Goal: Task Accomplishment & Management: Use online tool/utility

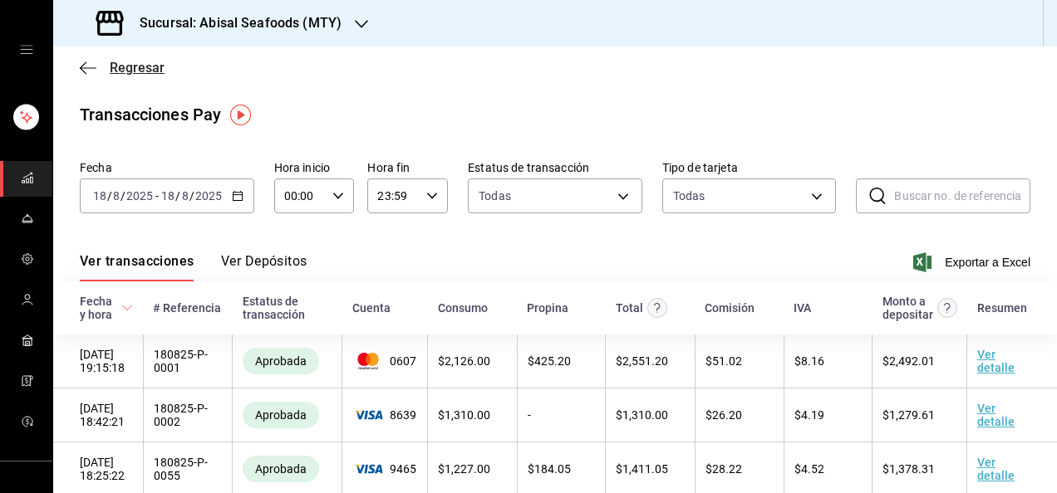
click at [159, 75] on span "Regresar" at bounding box center [137, 68] width 55 height 16
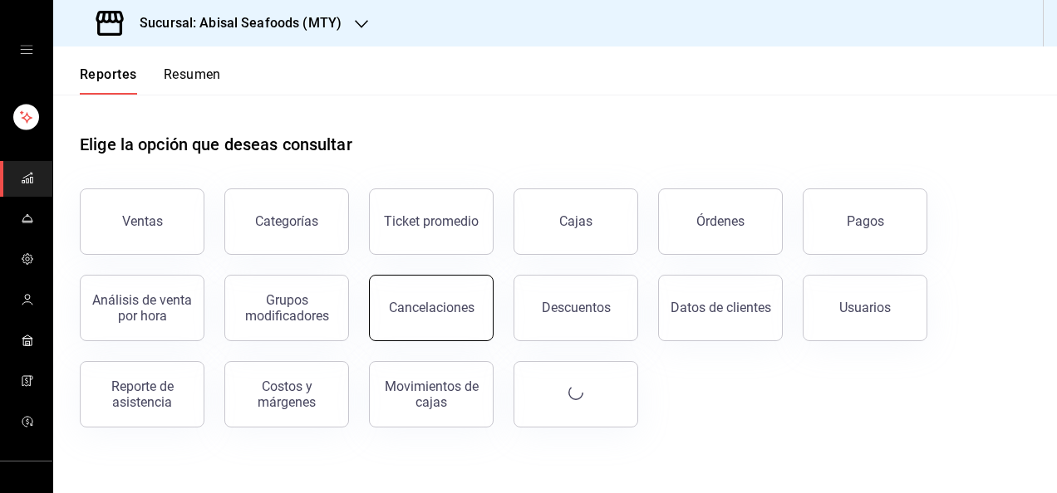
click at [444, 302] on div "Cancelaciones" at bounding box center [432, 308] width 86 height 16
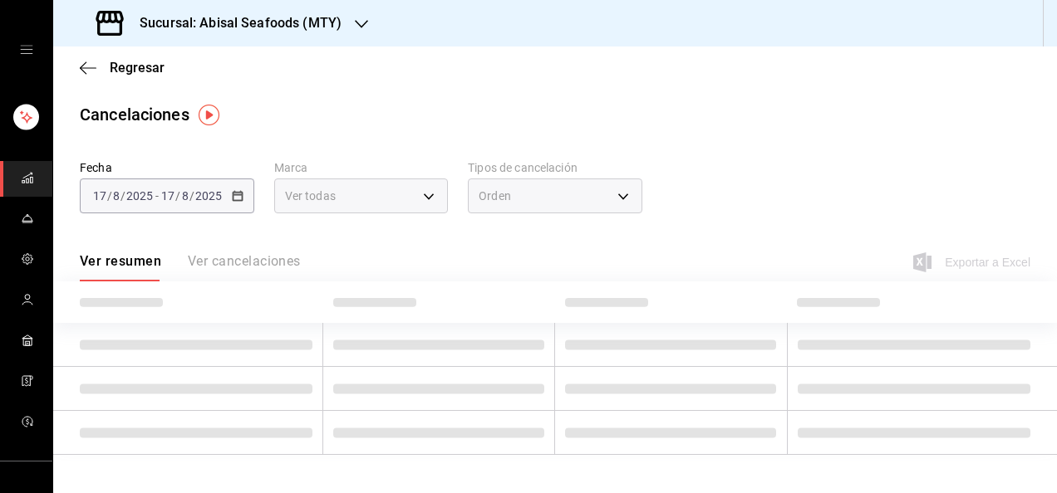
click at [583, 191] on div "Orden" at bounding box center [555, 196] width 174 height 35
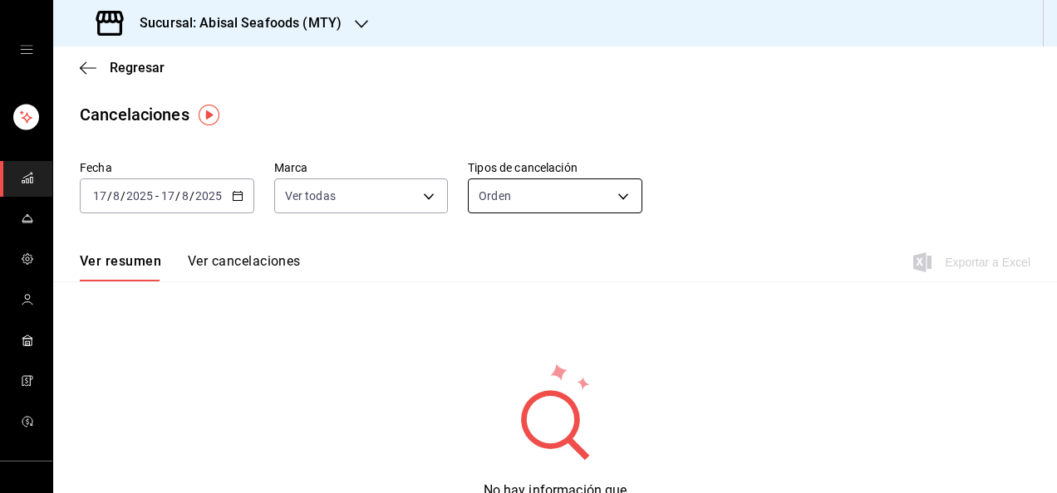
click at [580, 198] on body "Sucursal: Abisal Seafoods (MTY) Regresar Cancelaciones Fecha [DATE] [DATE] - [D…" at bounding box center [528, 246] width 1057 height 493
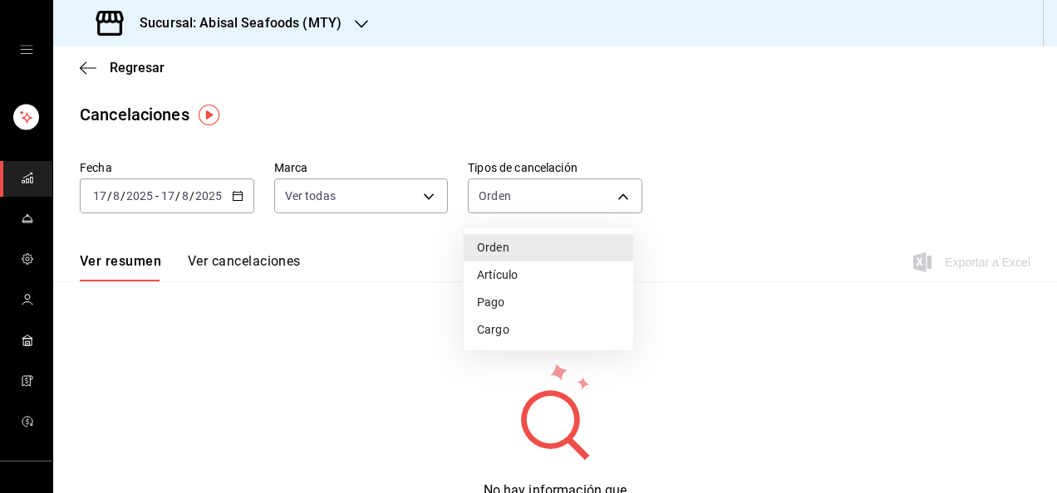
click at [554, 266] on li "Artículo" at bounding box center [547, 275] width 169 height 27
type input "ORDER_ITEM"
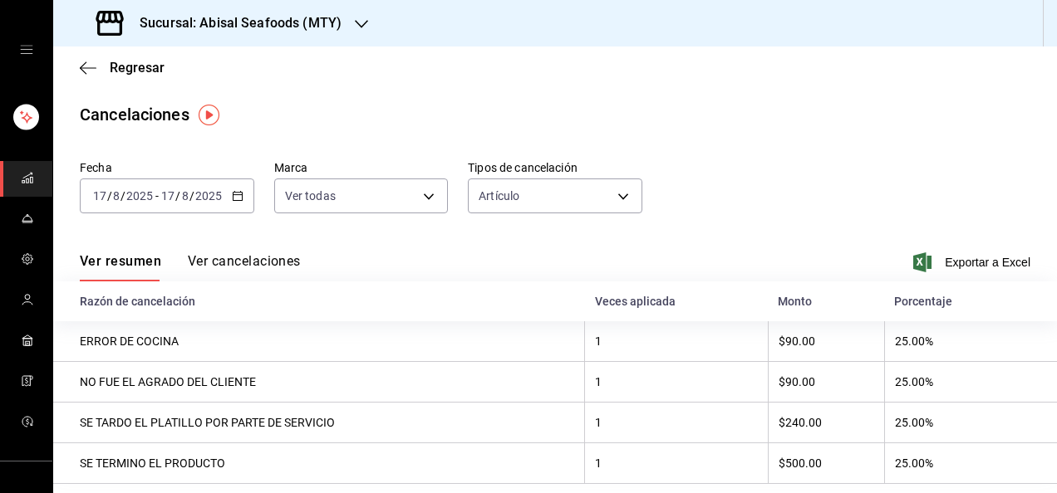
click at [239, 254] on button "Ver cancelaciones" at bounding box center [244, 267] width 113 height 28
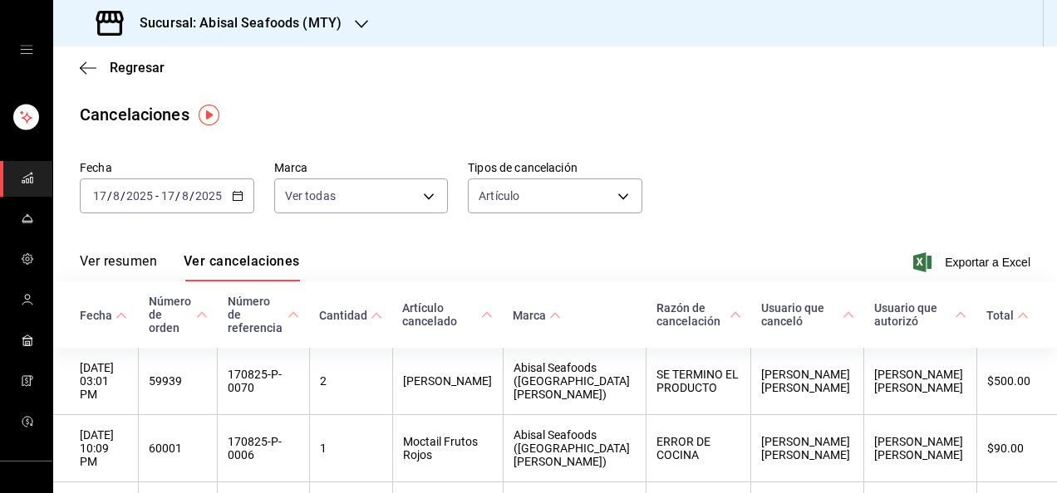
click at [234, 192] on icon "button" at bounding box center [238, 196] width 12 height 12
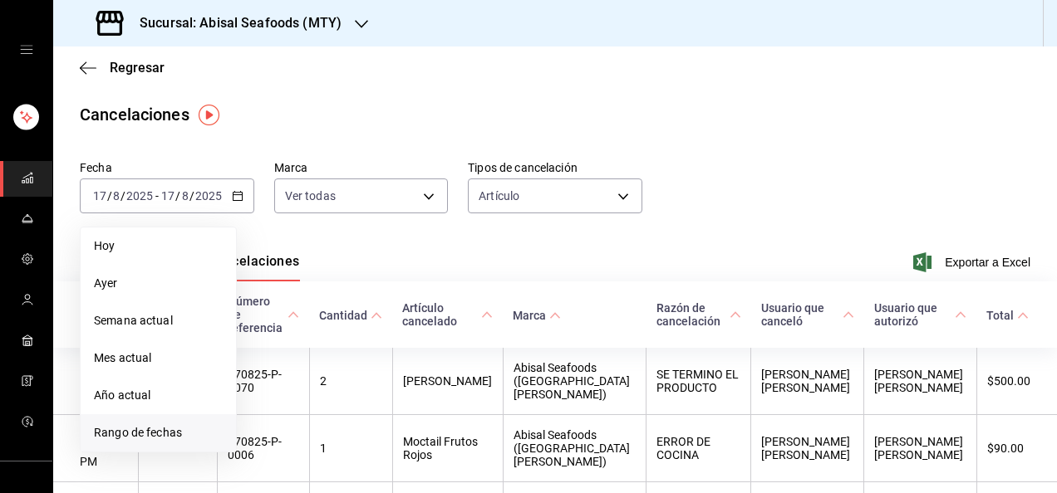
click at [183, 441] on span "Rango de fechas" at bounding box center [158, 432] width 129 height 17
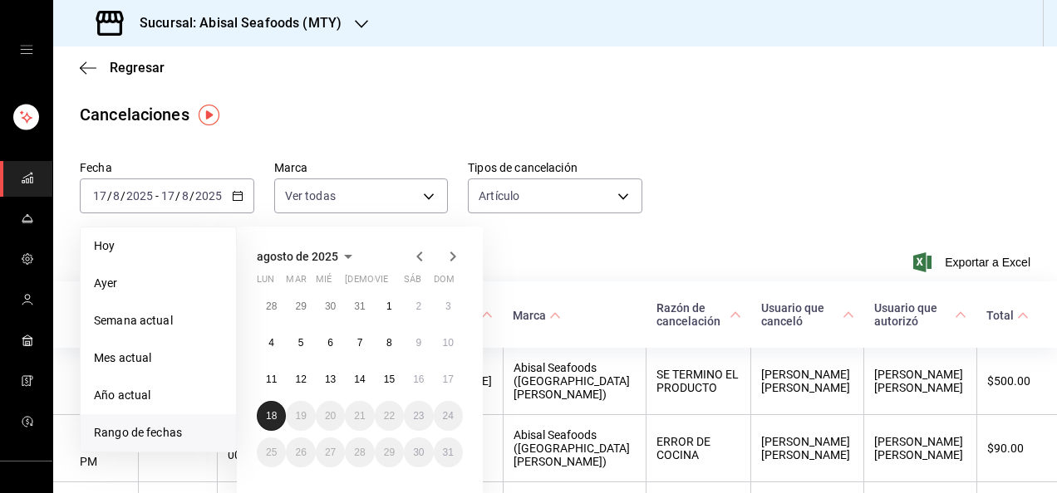
click at [269, 422] on button "18" at bounding box center [271, 416] width 29 height 30
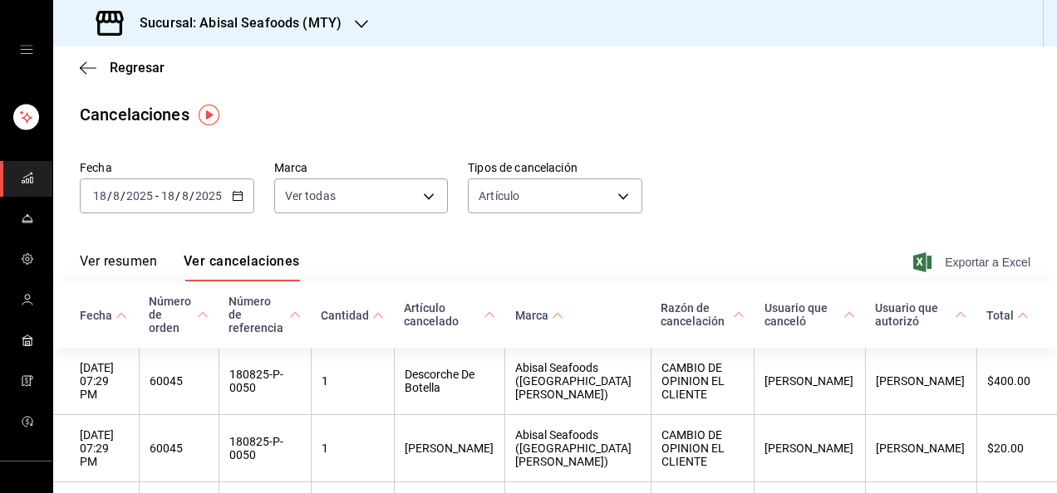
click at [963, 259] on span "Exportar a Excel" at bounding box center [973, 262] width 114 height 20
click at [121, 68] on span "Regresar" at bounding box center [137, 68] width 55 height 16
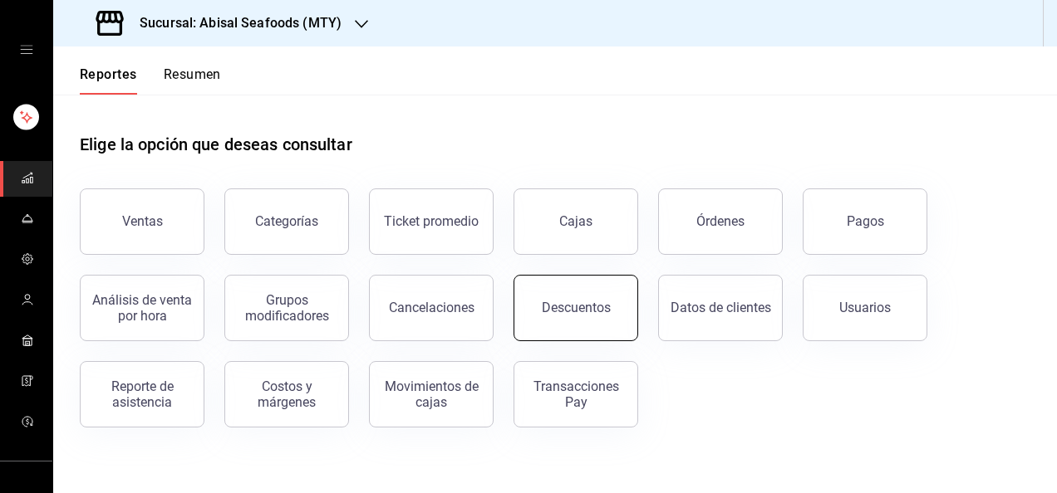
click at [635, 320] on div "Descuentos" at bounding box center [565, 298] width 145 height 86
click at [593, 311] on div "Descuentos" at bounding box center [576, 308] width 69 height 16
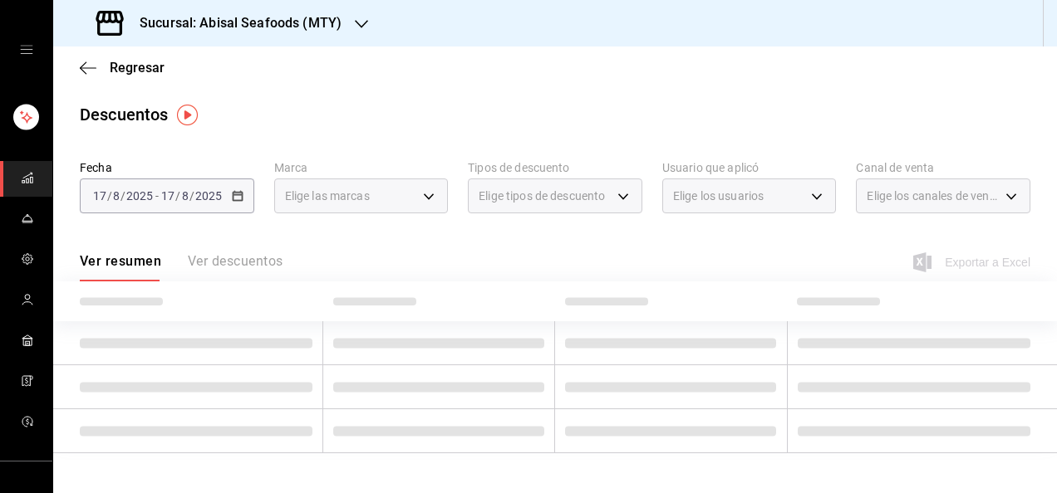
click at [229, 202] on div "[DATE] [DATE] - [DATE] [DATE]" at bounding box center [167, 196] width 174 height 35
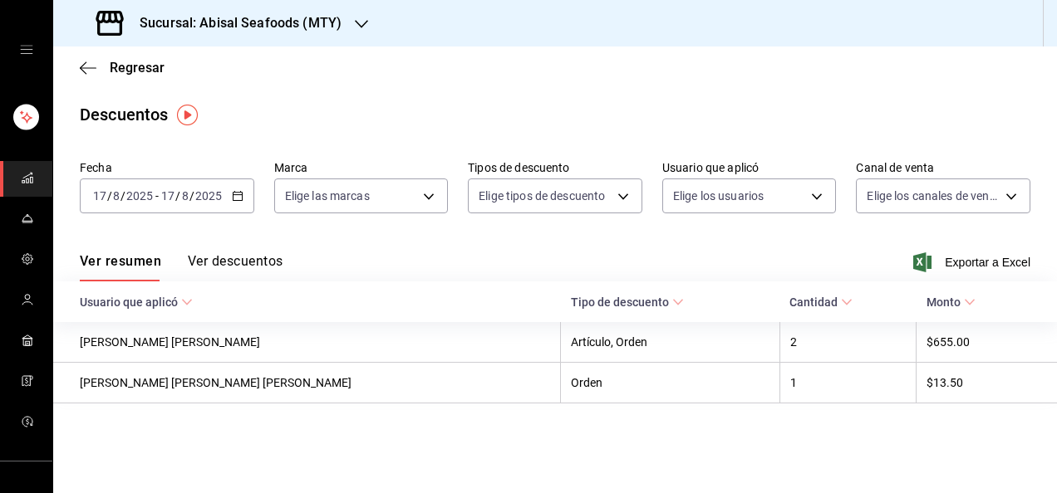
click at [236, 198] on icon "button" at bounding box center [238, 196] width 12 height 12
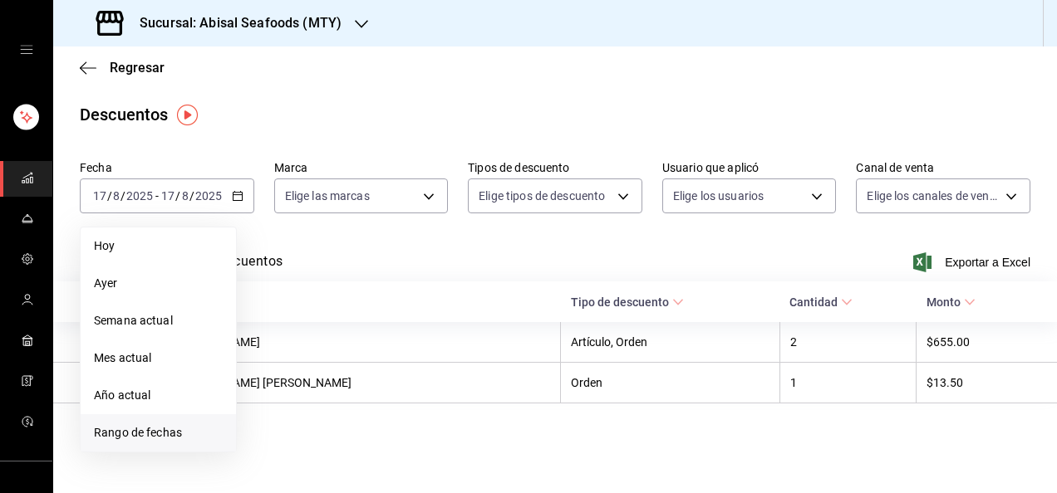
click at [113, 440] on span "Rango de fechas" at bounding box center [158, 432] width 129 height 17
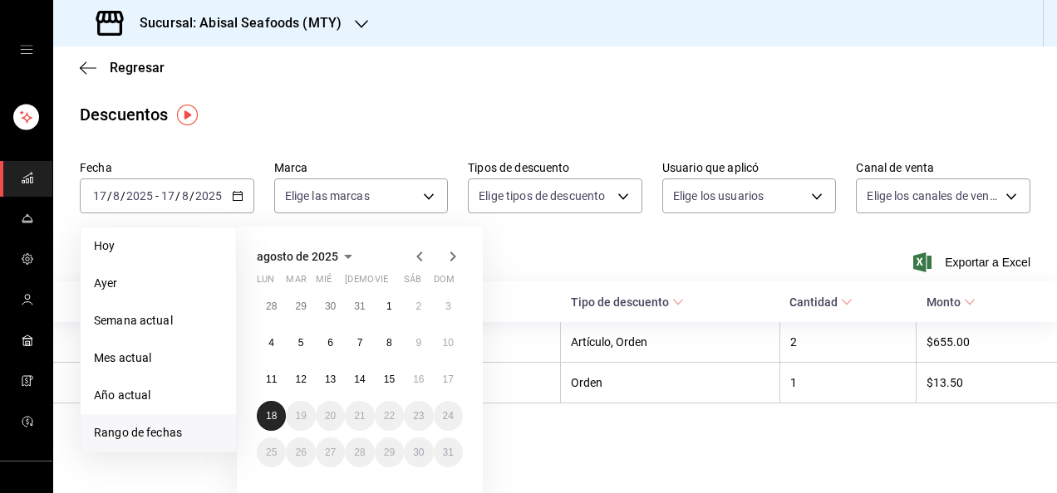
click at [277, 413] on button "18" at bounding box center [271, 416] width 29 height 30
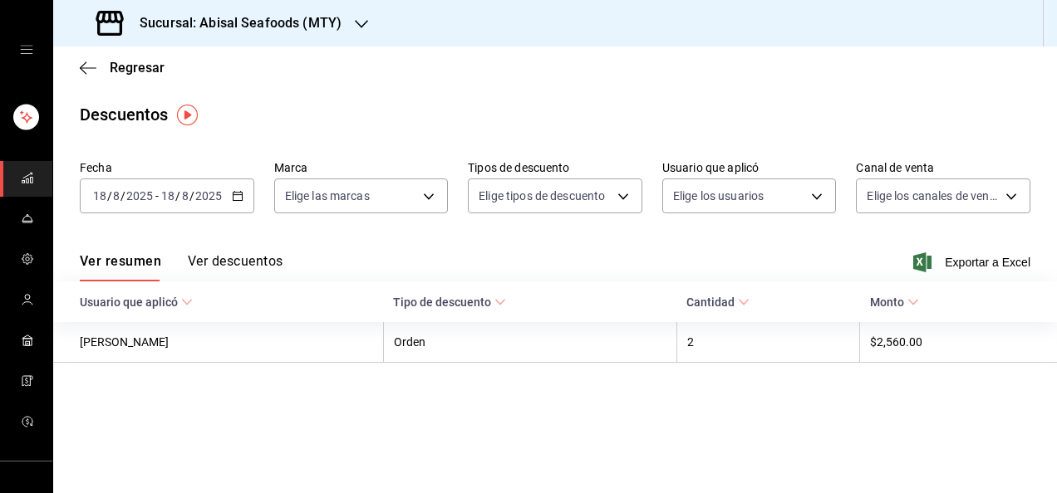
click at [255, 266] on button "Ver descuentos" at bounding box center [235, 267] width 95 height 28
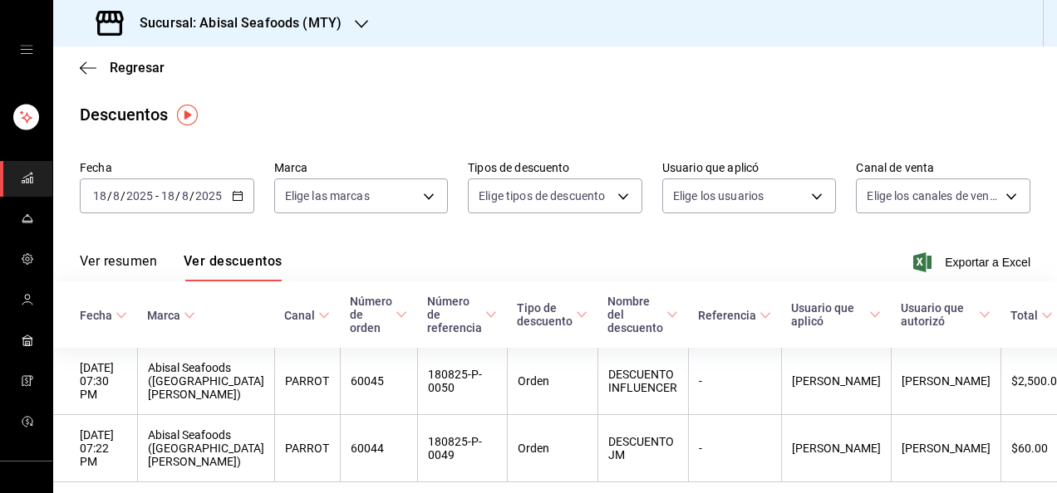
scroll to position [60, 0]
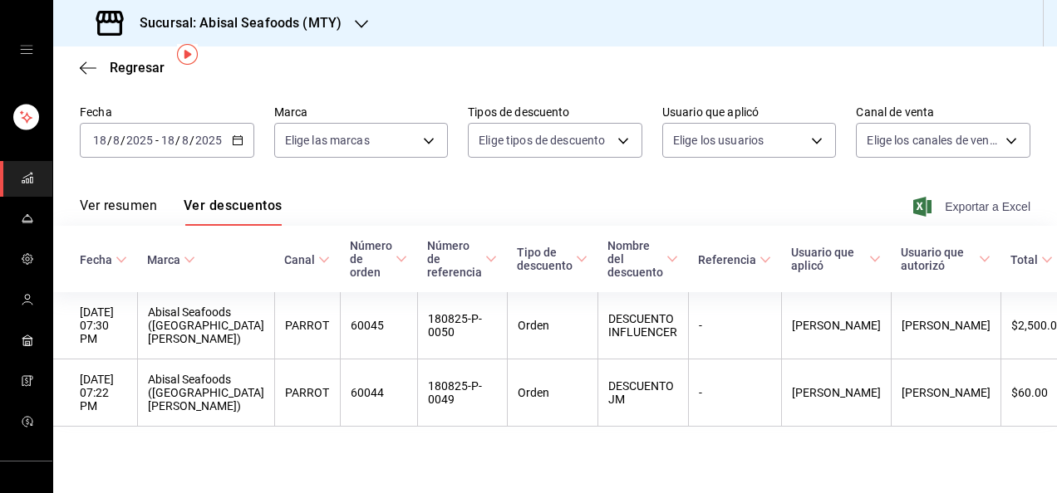
click at [957, 206] on span "Exportar a Excel" at bounding box center [973, 207] width 114 height 20
click at [138, 73] on span "Regresar" at bounding box center [137, 68] width 55 height 16
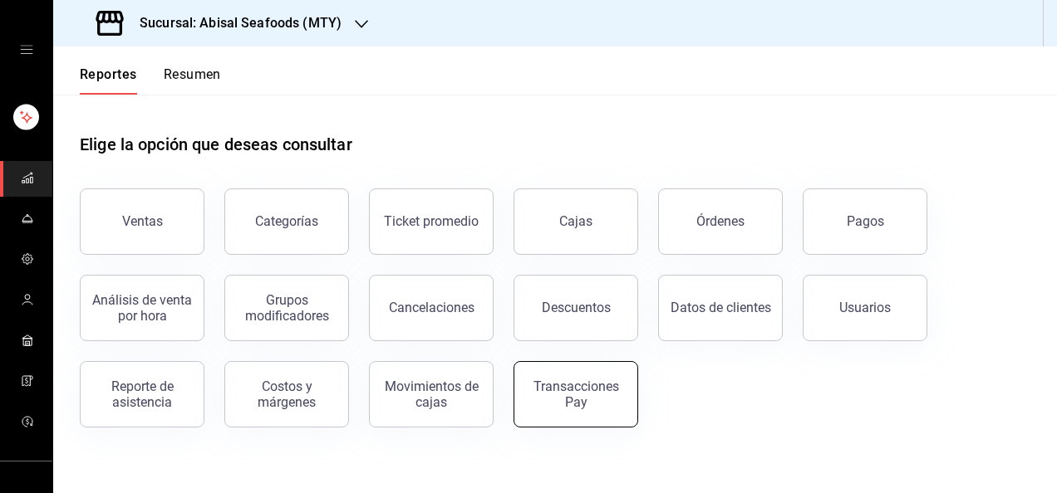
click at [540, 384] on div "Transacciones Pay" at bounding box center [575, 395] width 103 height 32
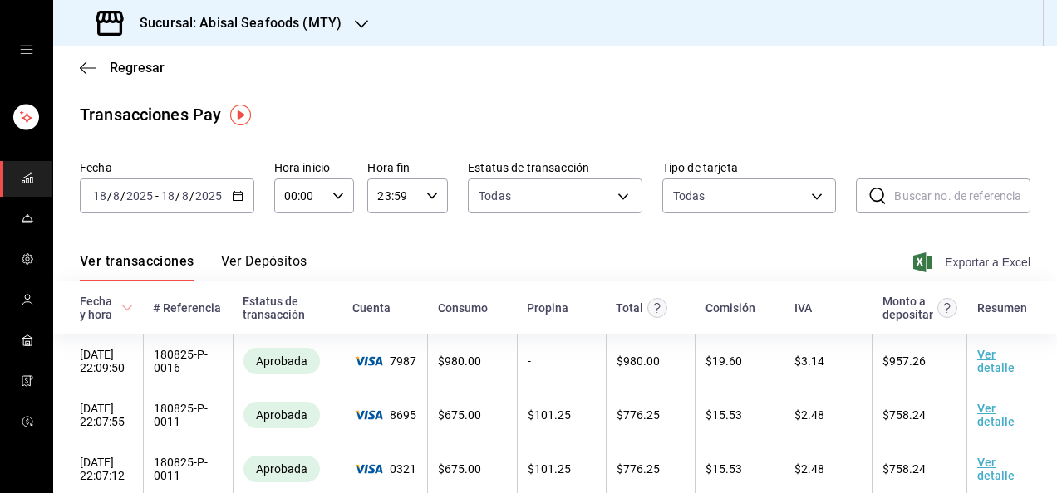
click at [919, 257] on span "Exportar a Excel" at bounding box center [973, 262] width 114 height 20
